Goal: Check status: Check status

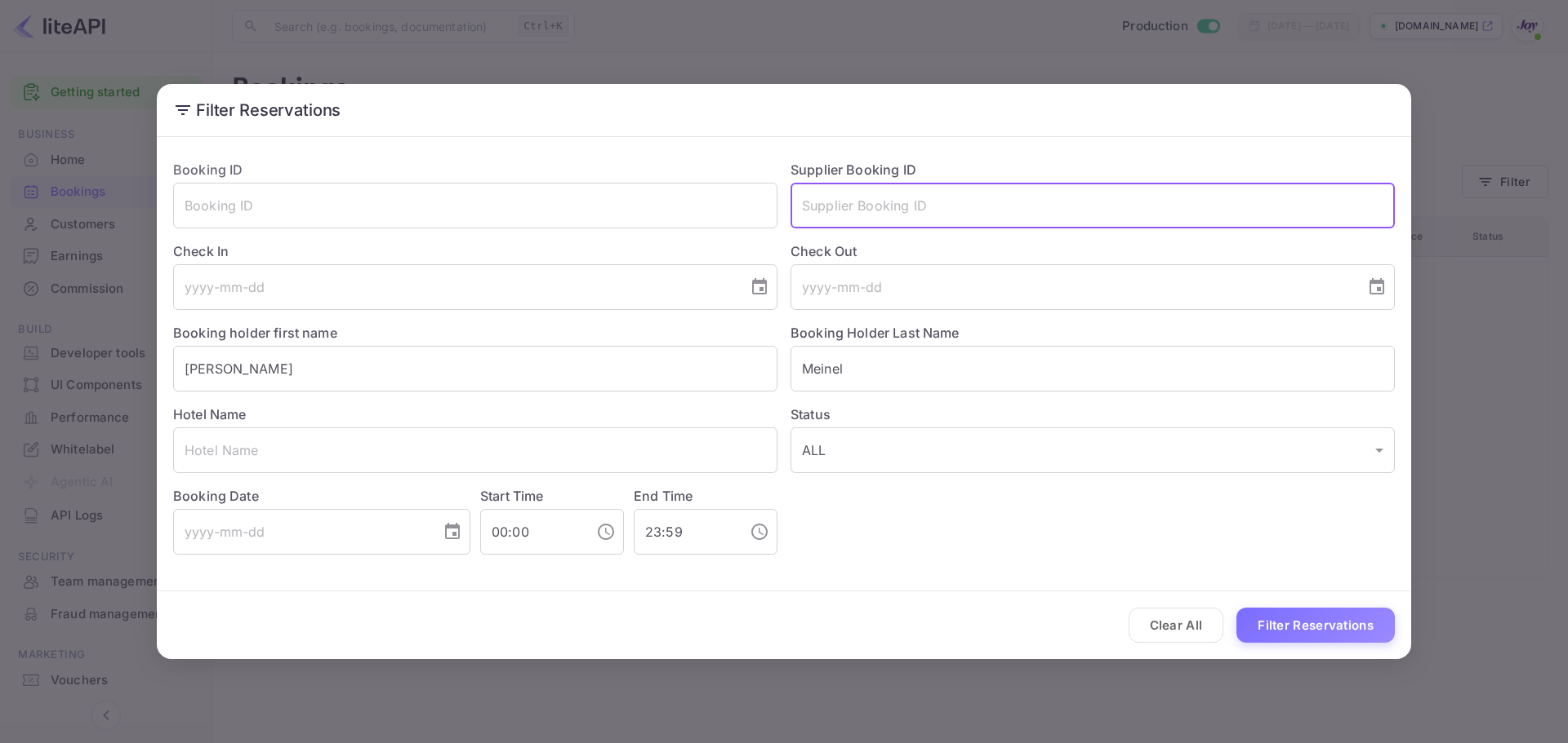
click at [868, 201] on input "text" at bounding box center [1092, 205] width 604 height 46
paste input "9149808"
type input "9149808"
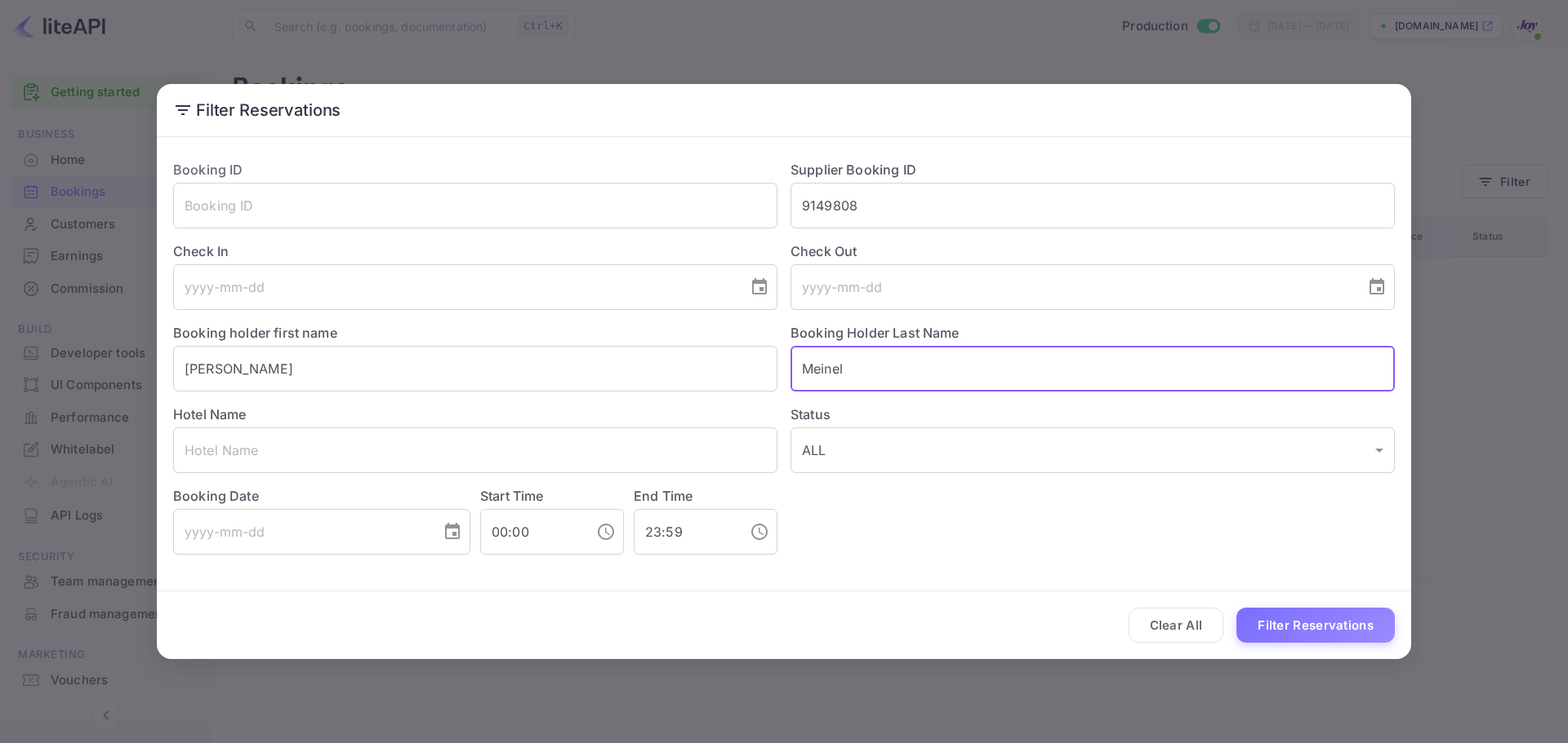
click at [825, 366] on input "Meinel" at bounding box center [1092, 369] width 604 height 46
click at [203, 375] on input "[PERSON_NAME]" at bounding box center [475, 369] width 604 height 46
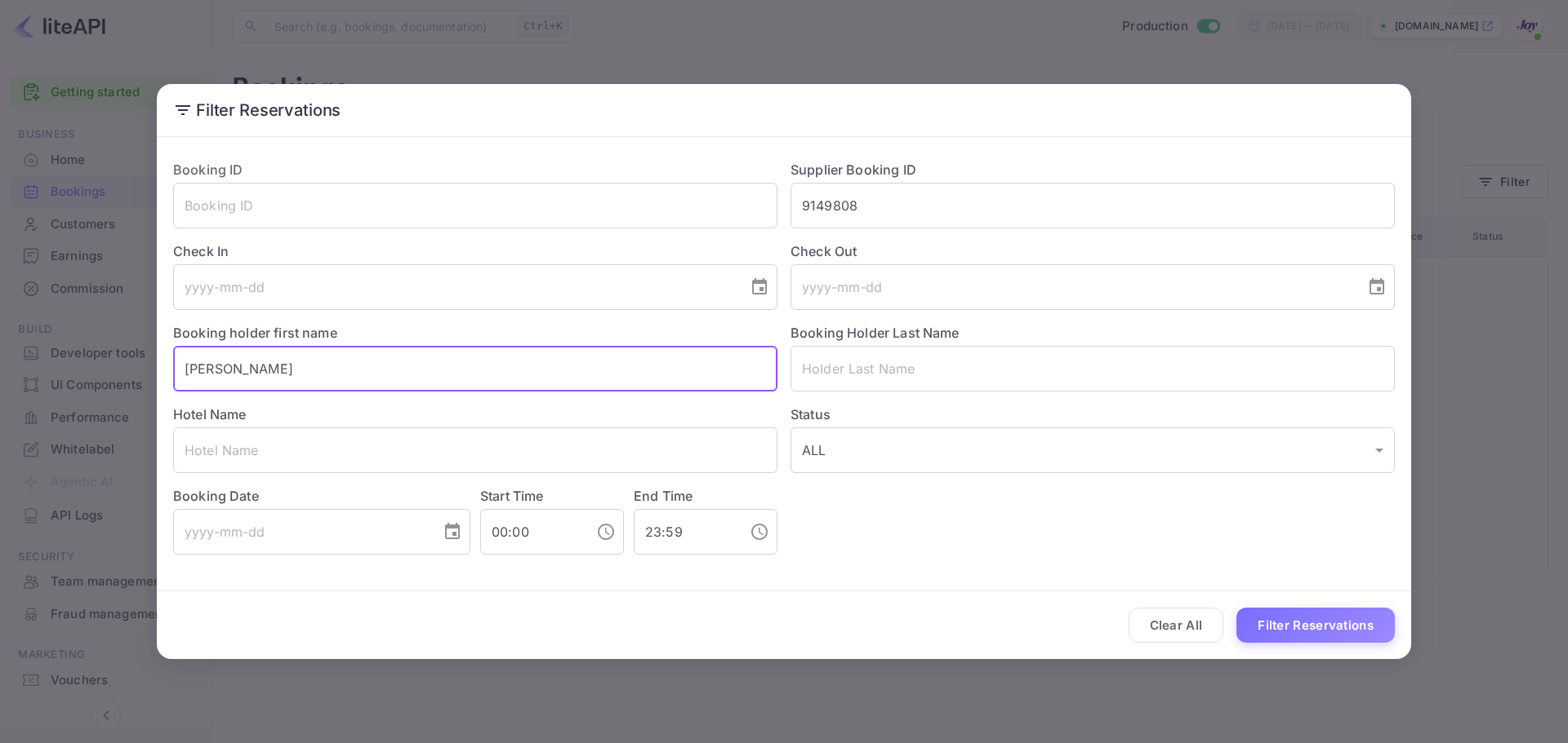
click at [203, 375] on input "[PERSON_NAME]" at bounding box center [475, 369] width 604 height 46
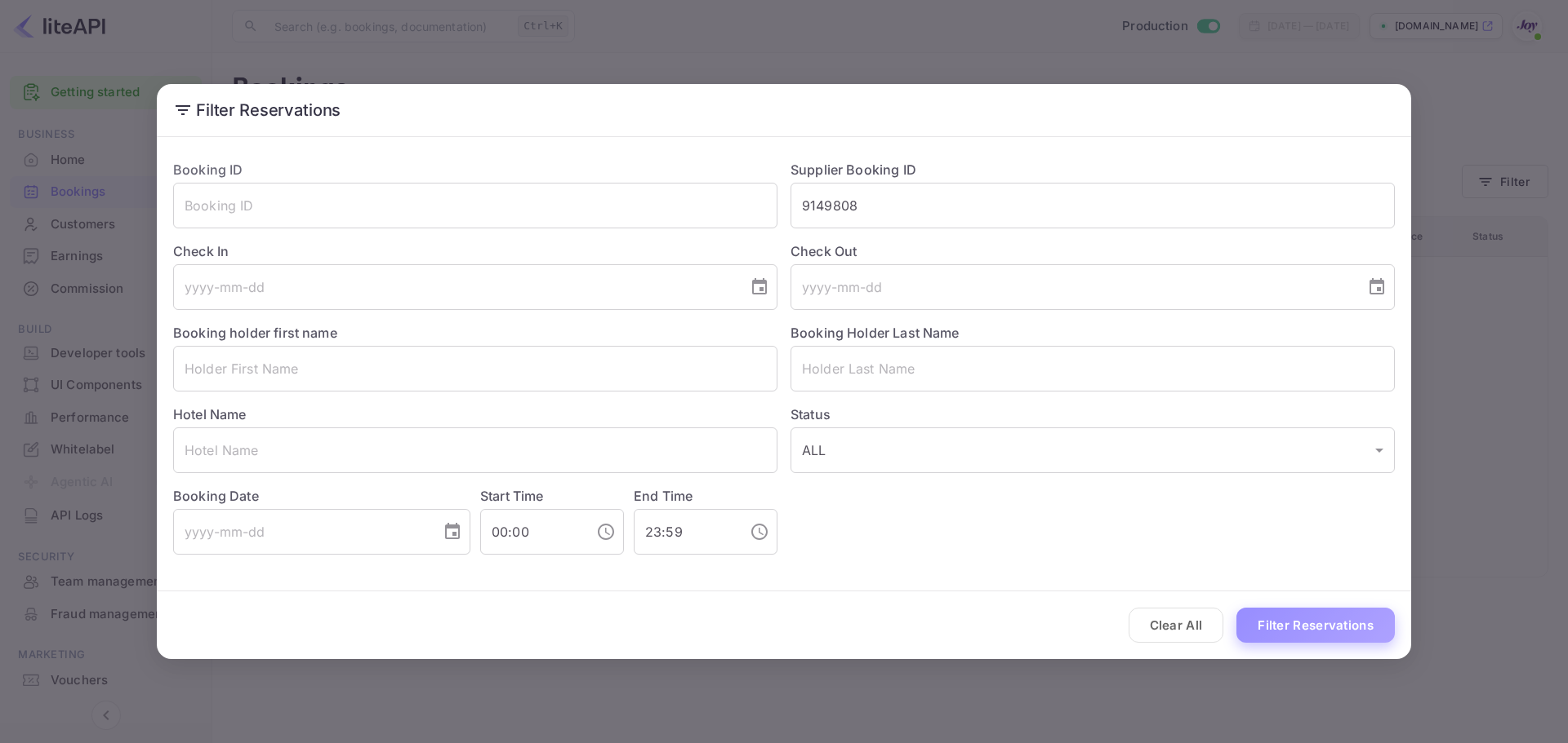
click at [1323, 617] on button "Filter Reservations" at bounding box center [1315, 625] width 158 height 35
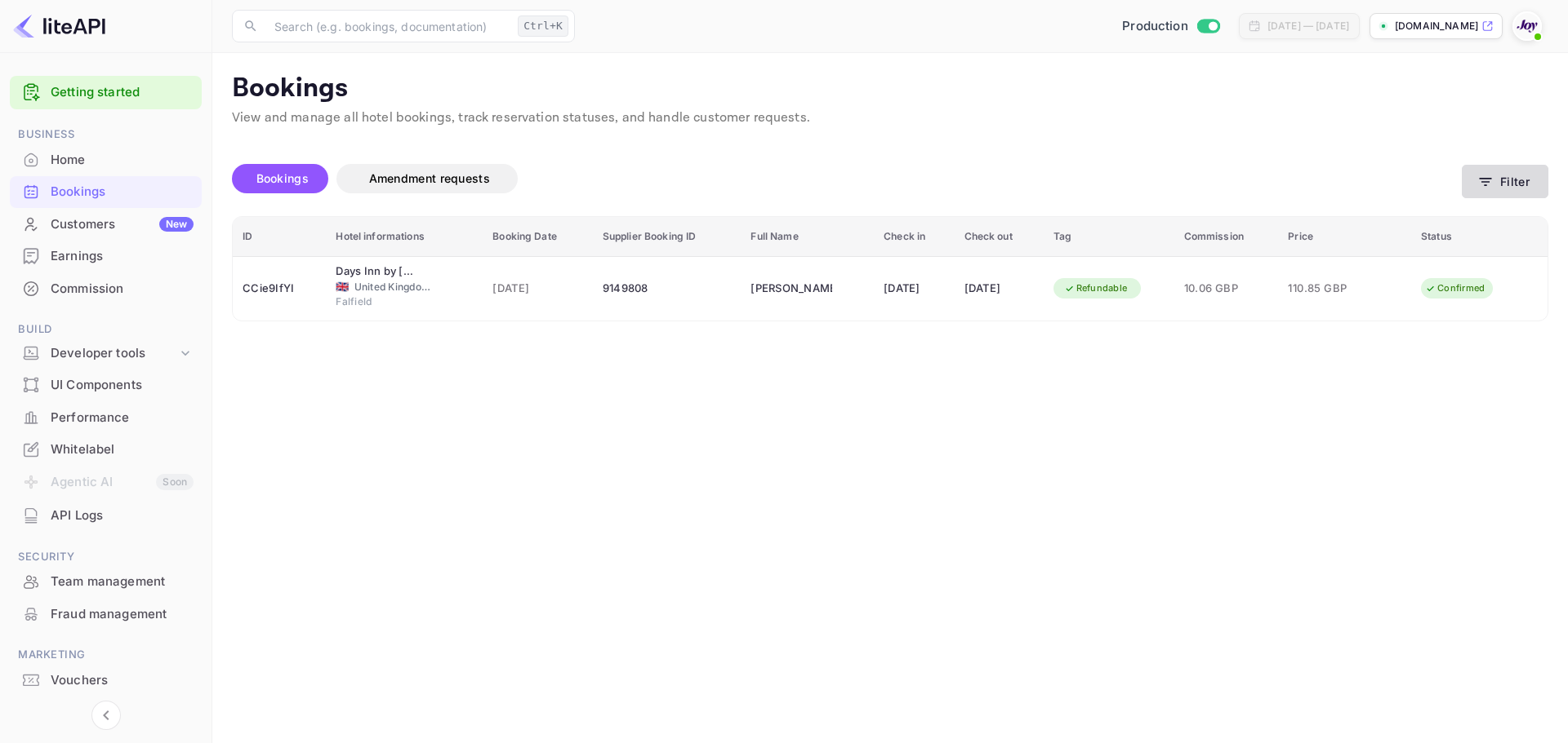
click at [1501, 187] on button "Filter" at bounding box center [1505, 181] width 87 height 34
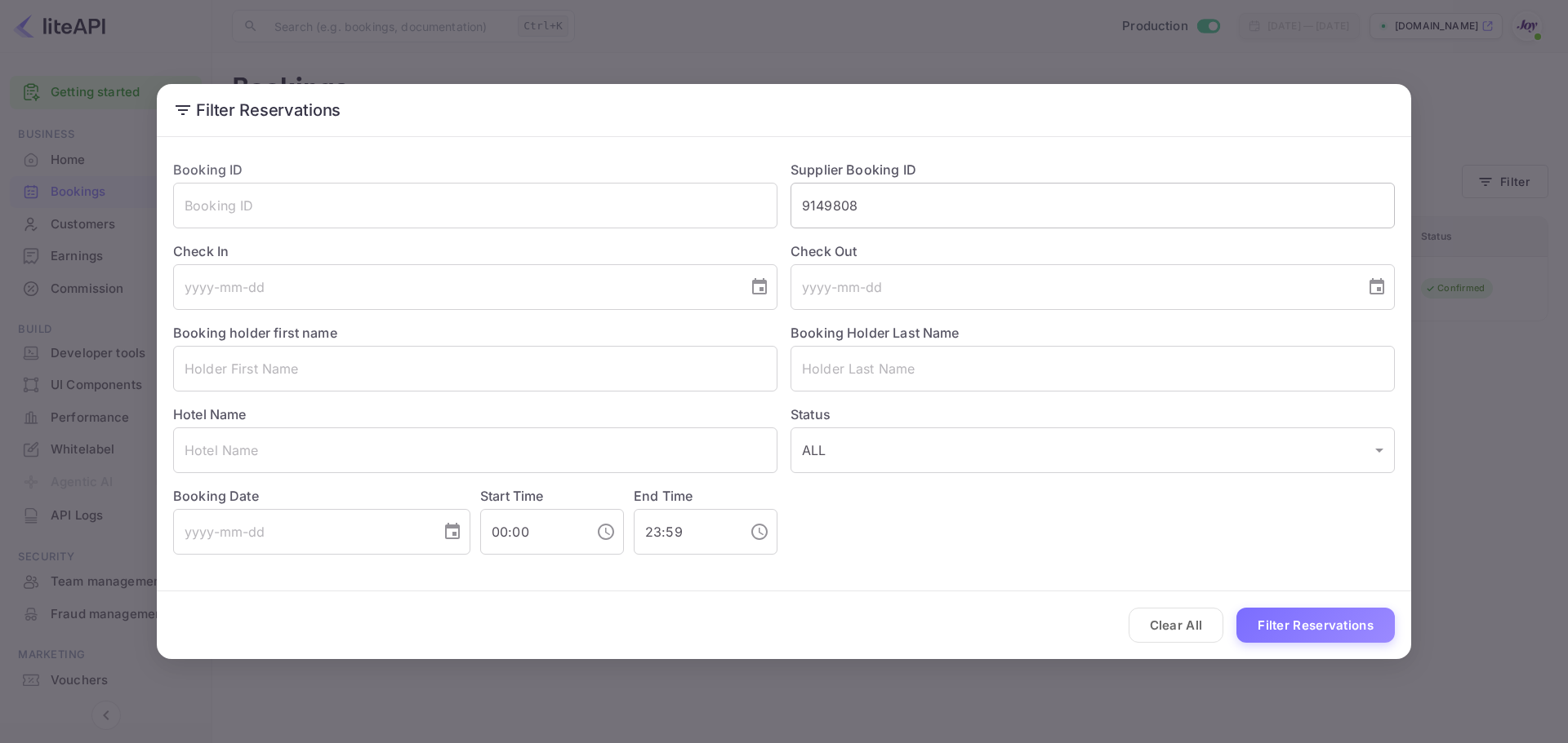
click at [852, 209] on input "9149808" at bounding box center [1092, 205] width 604 height 46
paste input "28211"
type input "9128211"
click at [1299, 621] on button "Filter Reservations" at bounding box center [1315, 625] width 158 height 35
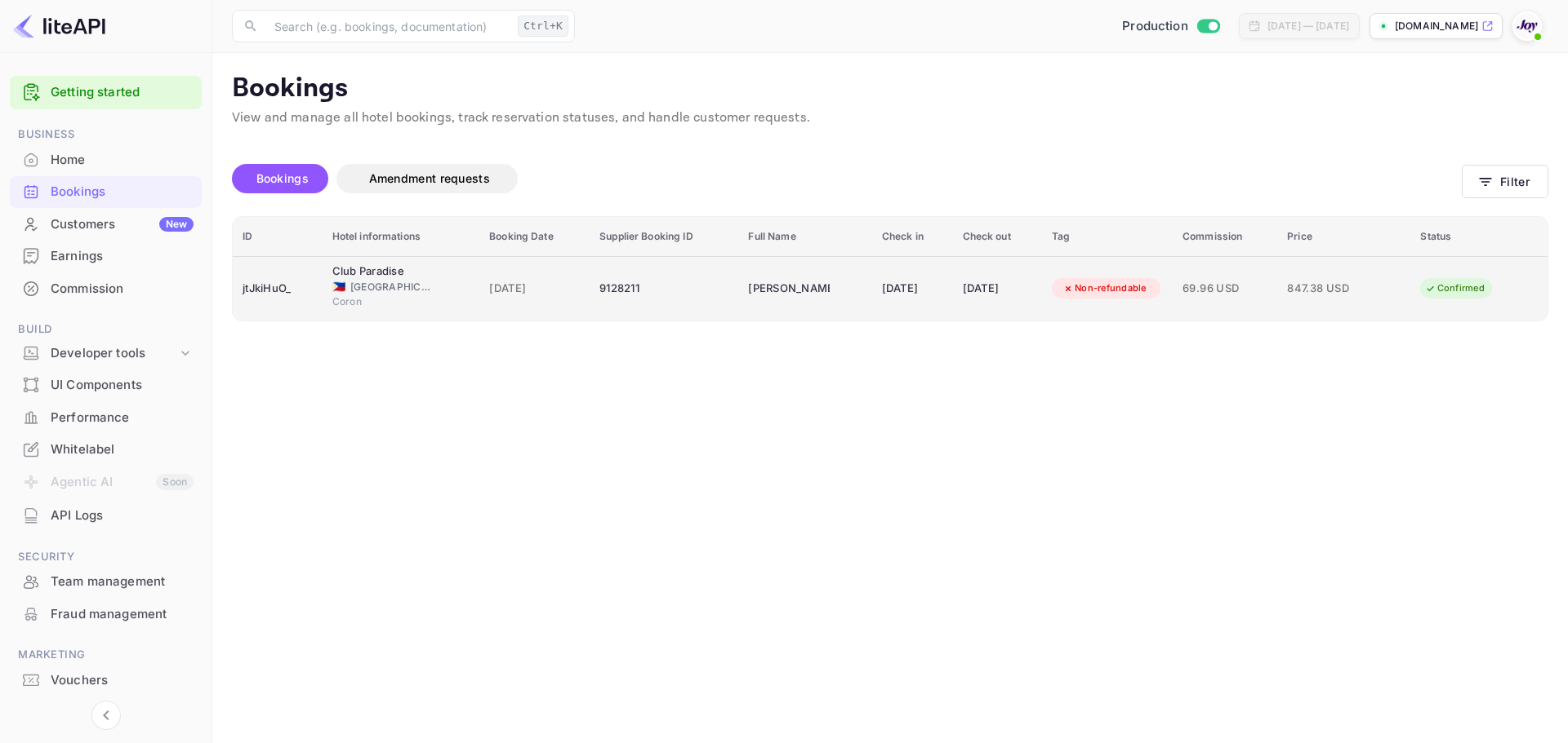
click at [373, 282] on span "[GEOGRAPHIC_DATA]" at bounding box center [391, 287] width 82 height 15
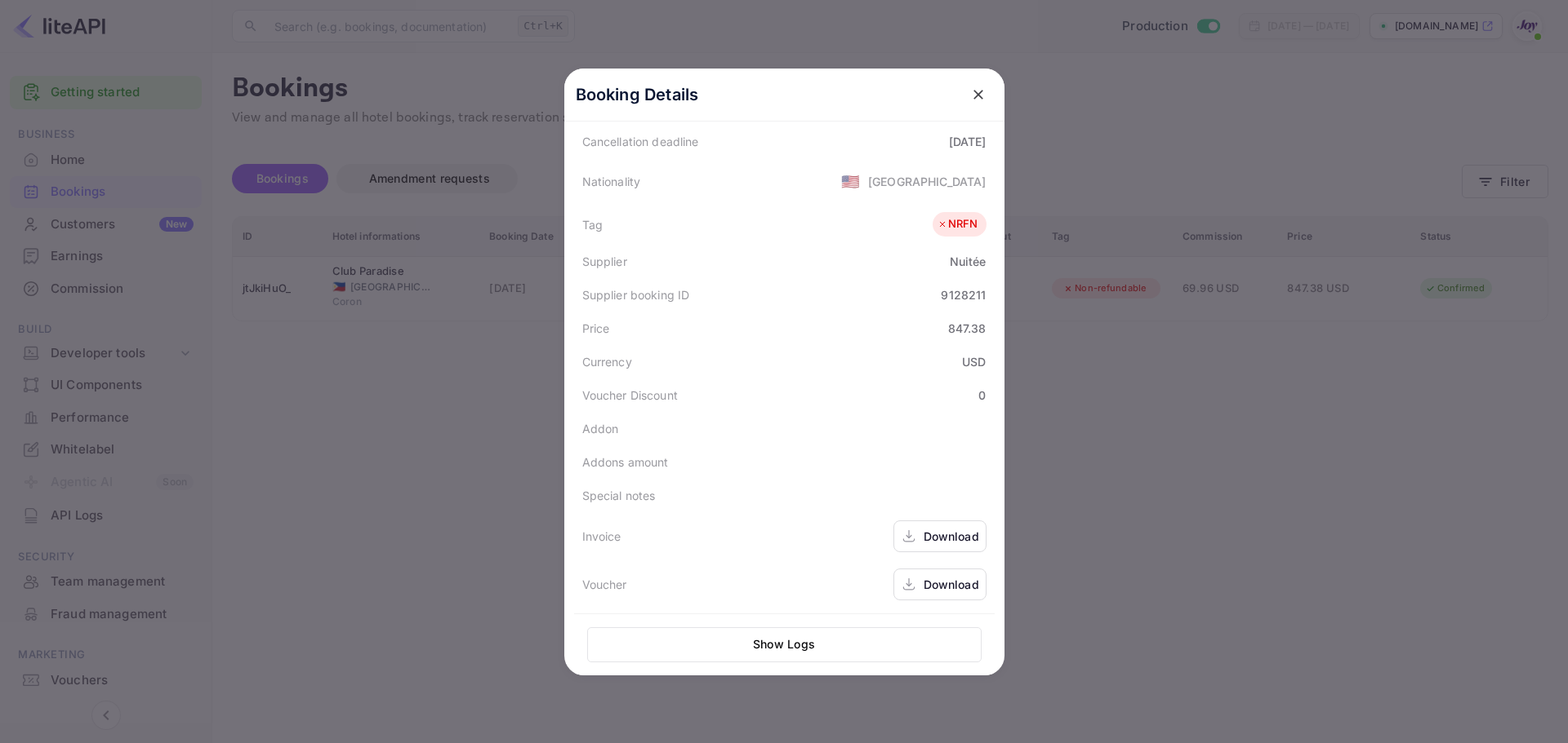
scroll to position [365, 0]
click at [1222, 403] on div at bounding box center [784, 372] width 1568 height 743
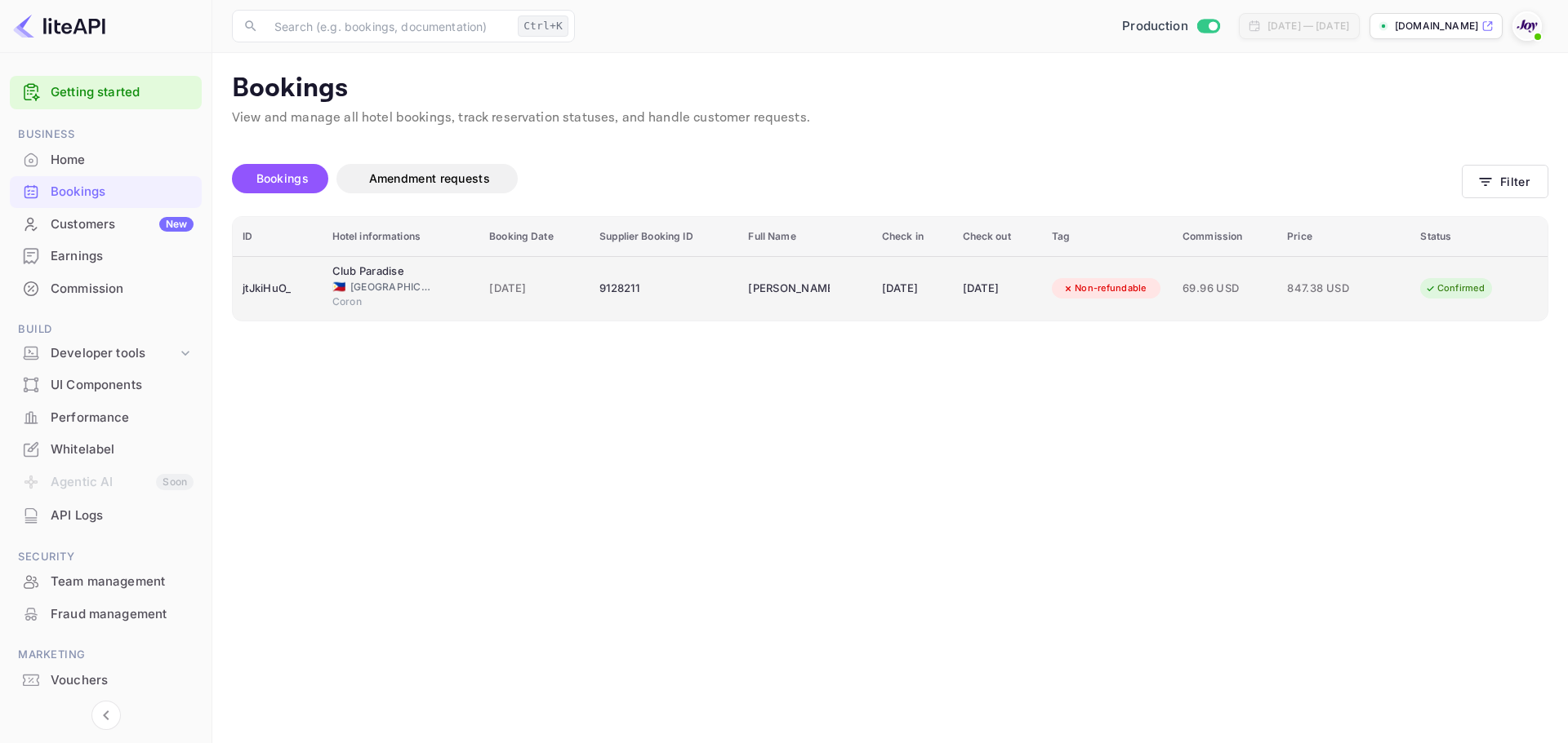
click at [479, 287] on td "[DATE]" at bounding box center [534, 288] width 111 height 65
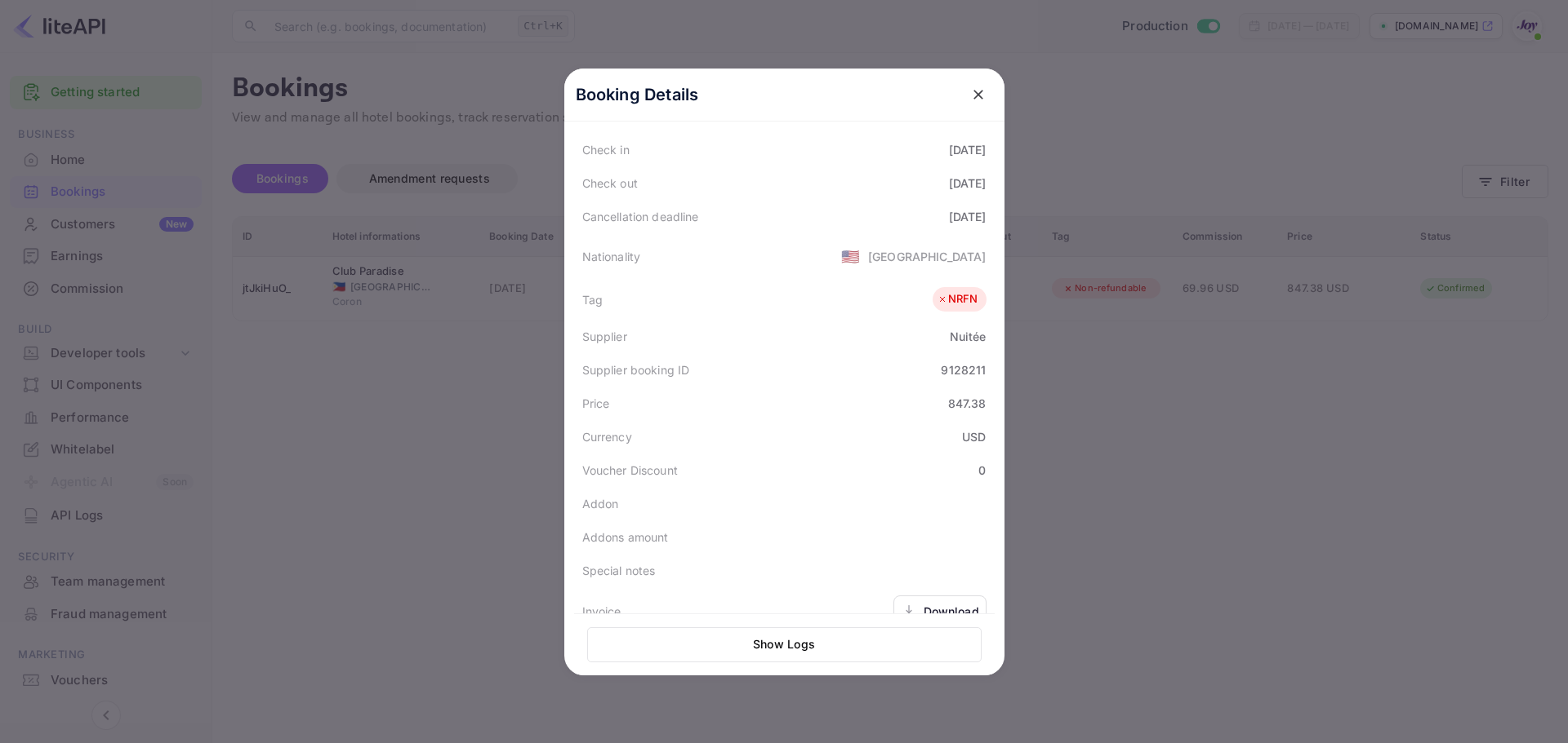
scroll to position [201, 0]
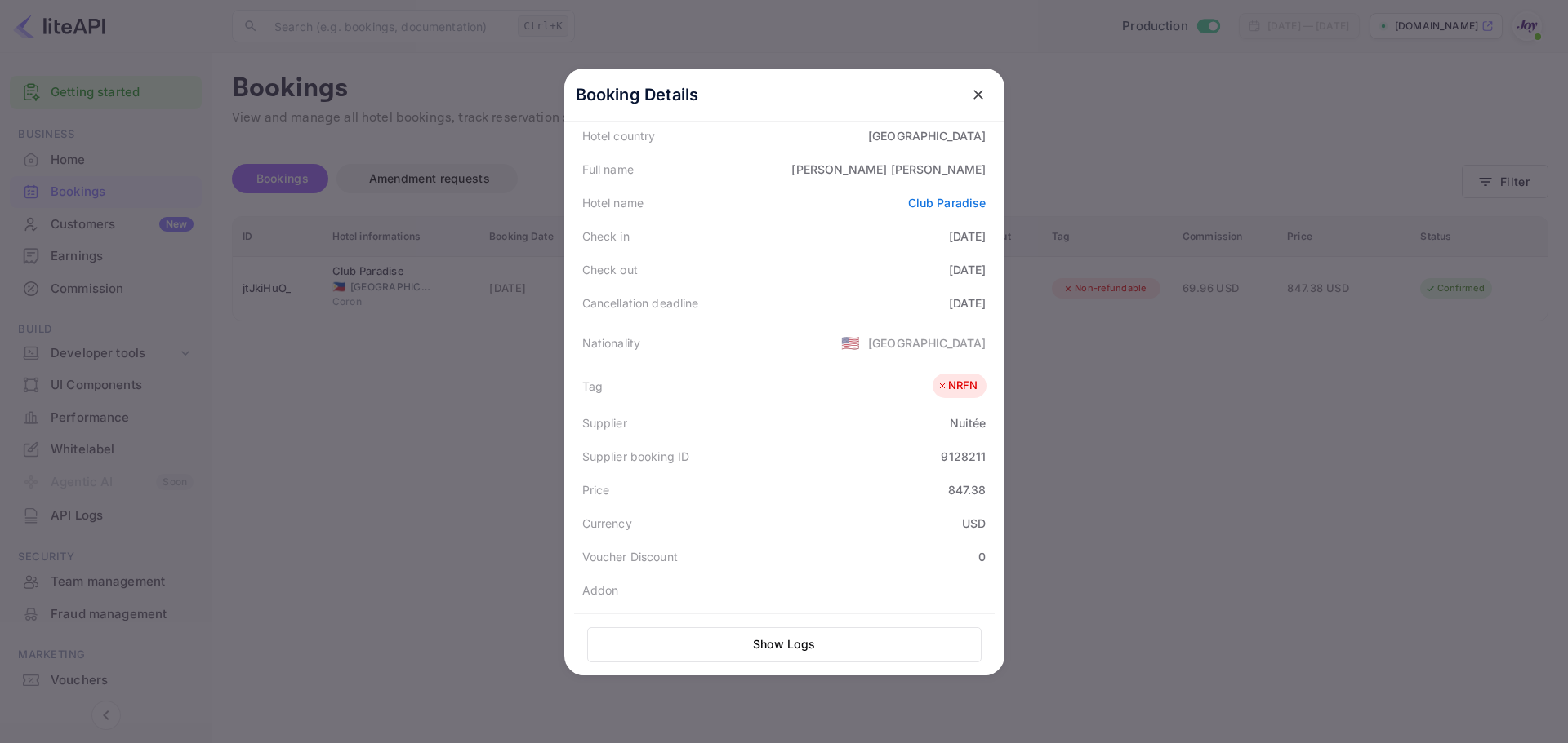
click at [1114, 441] on div at bounding box center [784, 372] width 1568 height 743
